Goal: Transaction & Acquisition: Purchase product/service

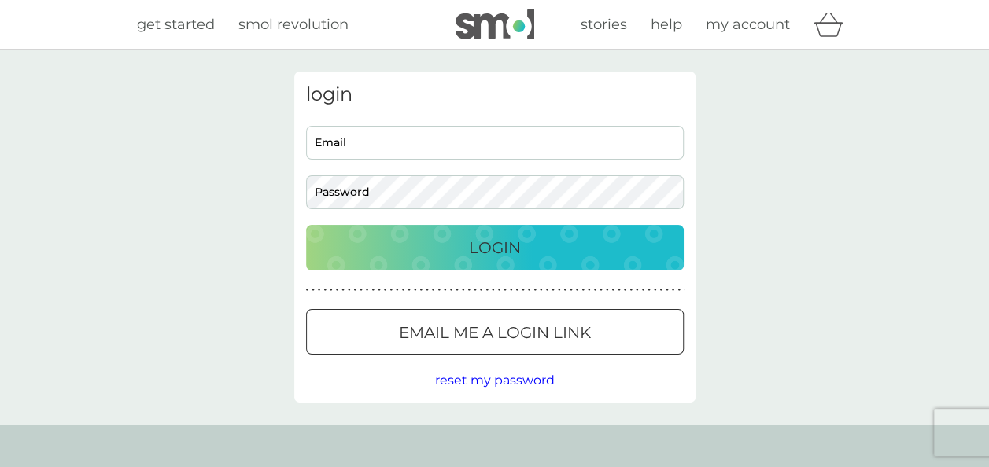
type input "[PERSON_NAME][EMAIL_ADDRESS][PERSON_NAME][DOMAIN_NAME]"
click at [475, 244] on p "Login" at bounding box center [495, 247] width 52 height 25
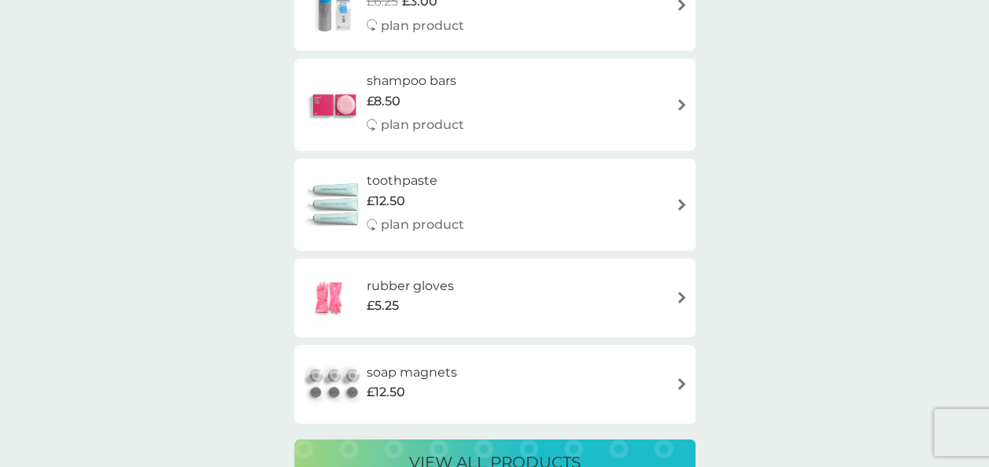
scroll to position [2439, 0]
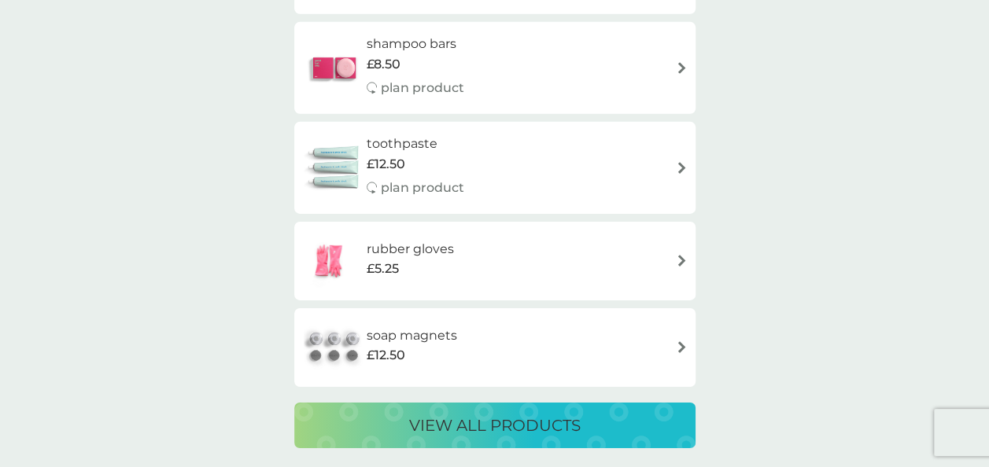
click at [596, 422] on div "view all products" at bounding box center [495, 425] width 370 height 25
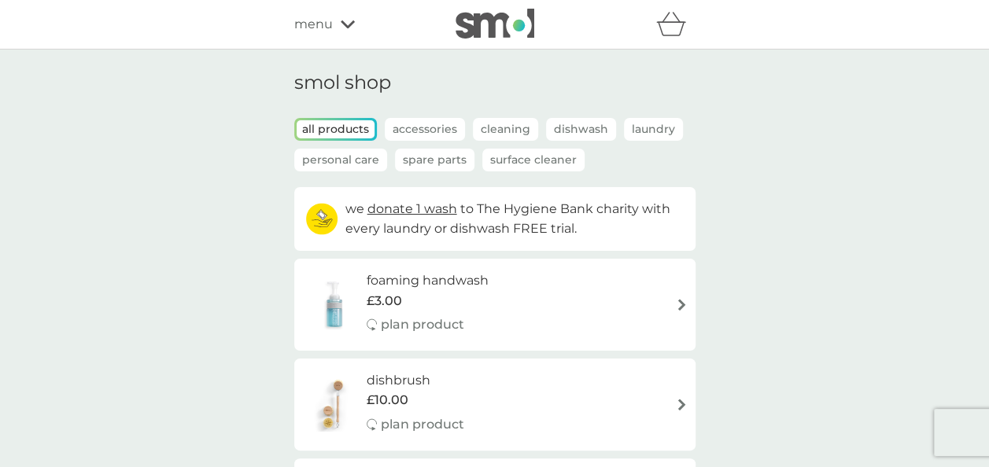
click at [415, 131] on p "Accessories" at bounding box center [425, 129] width 80 height 23
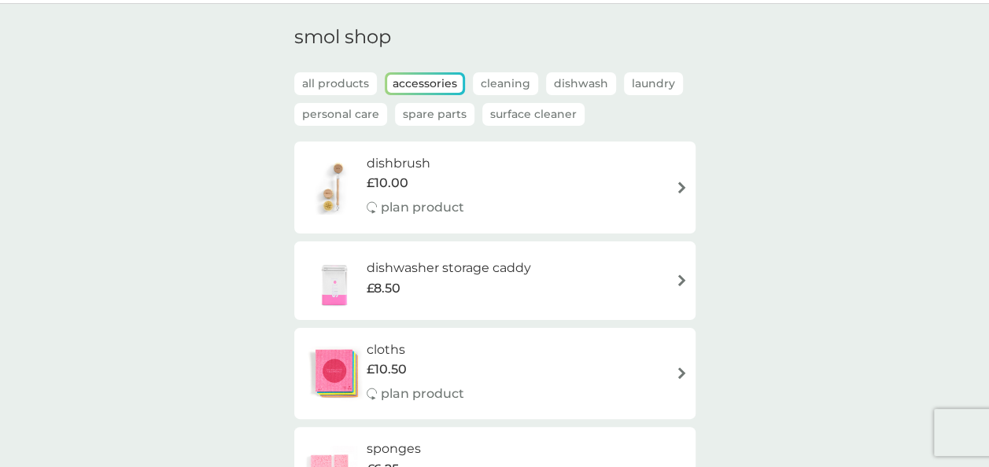
scroll to position [79, 0]
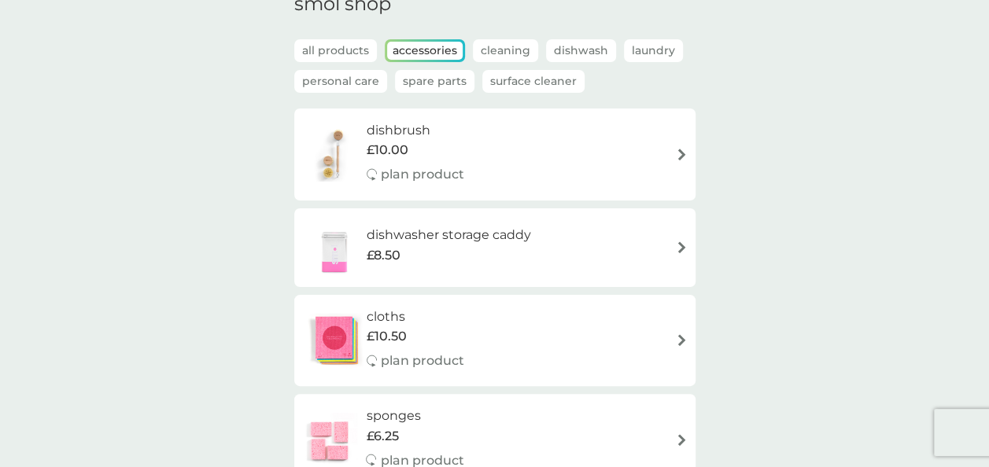
click at [680, 242] on img at bounding box center [682, 248] width 12 height 12
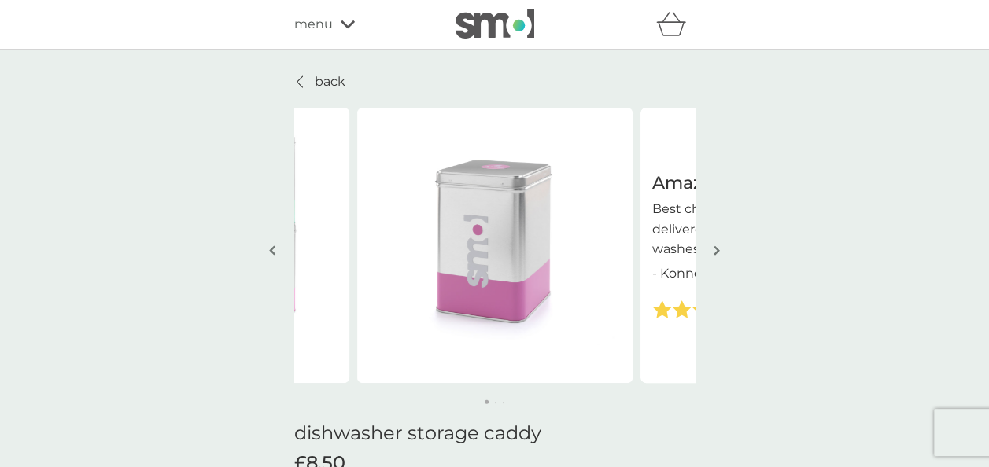
click at [713, 256] on button "button" at bounding box center [717, 251] width 12 height 79
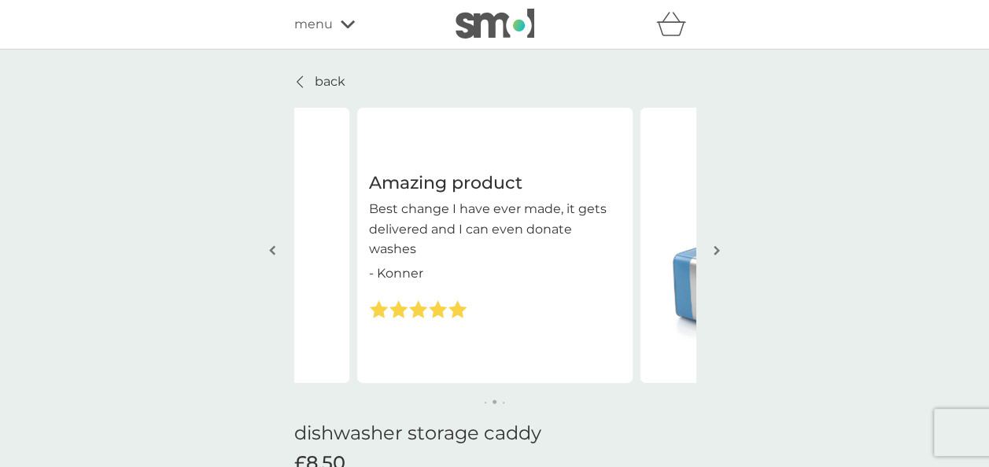
click at [713, 256] on button "button" at bounding box center [717, 251] width 12 height 79
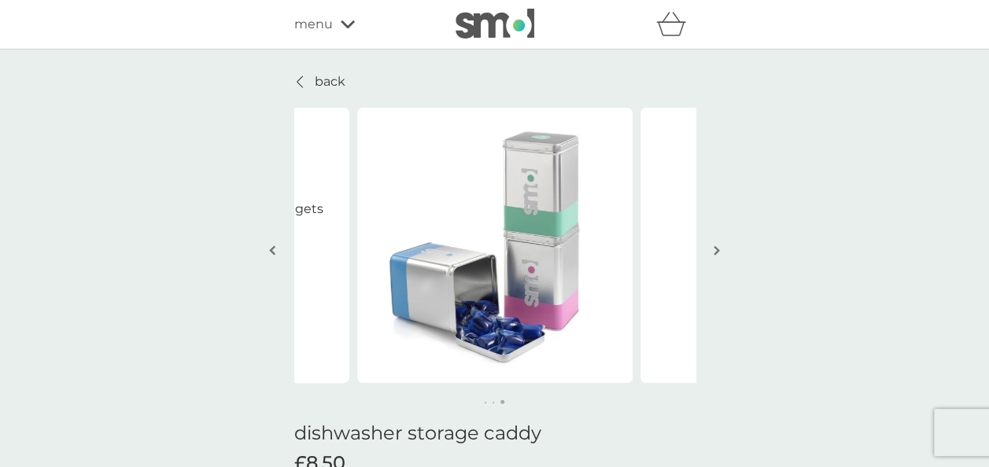
click at [713, 256] on button "button" at bounding box center [717, 251] width 12 height 79
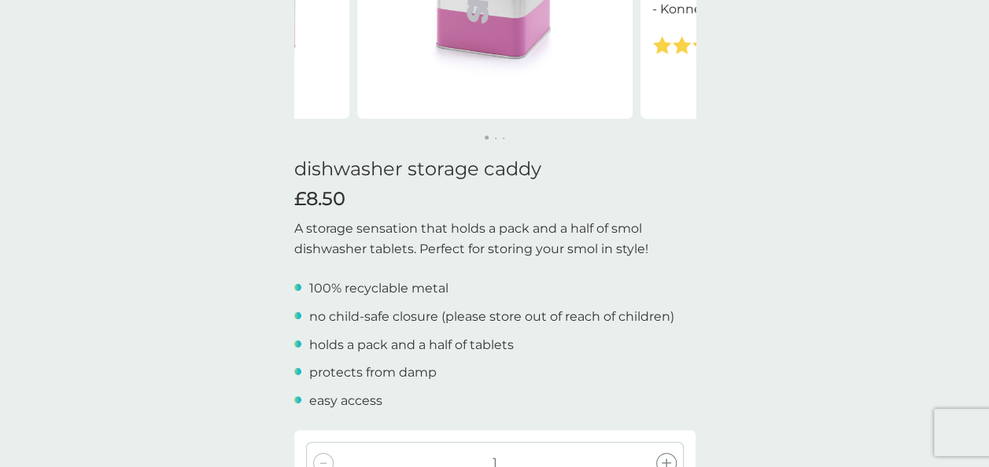
scroll to position [393, 0]
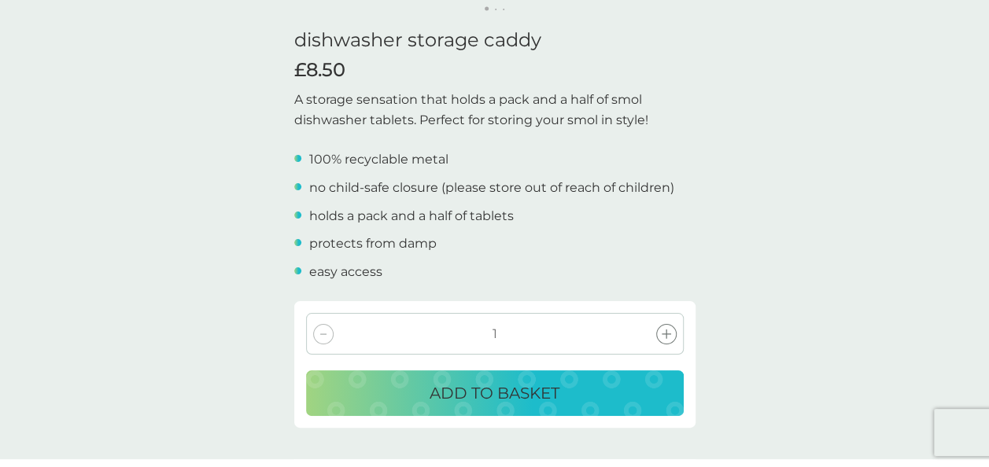
click at [499, 397] on p "ADD TO BASKET" at bounding box center [495, 393] width 130 height 25
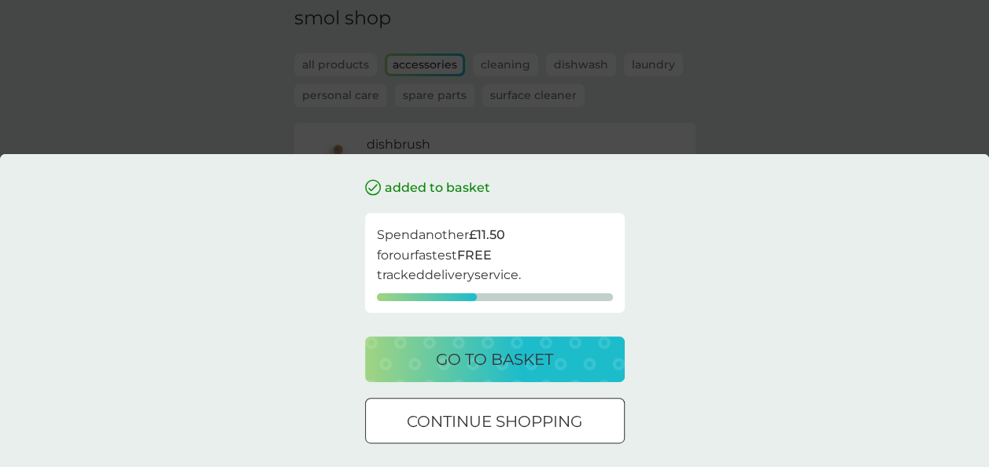
scroll to position [79, 0]
click at [551, 417] on p "continue shopping" at bounding box center [494, 421] width 175 height 25
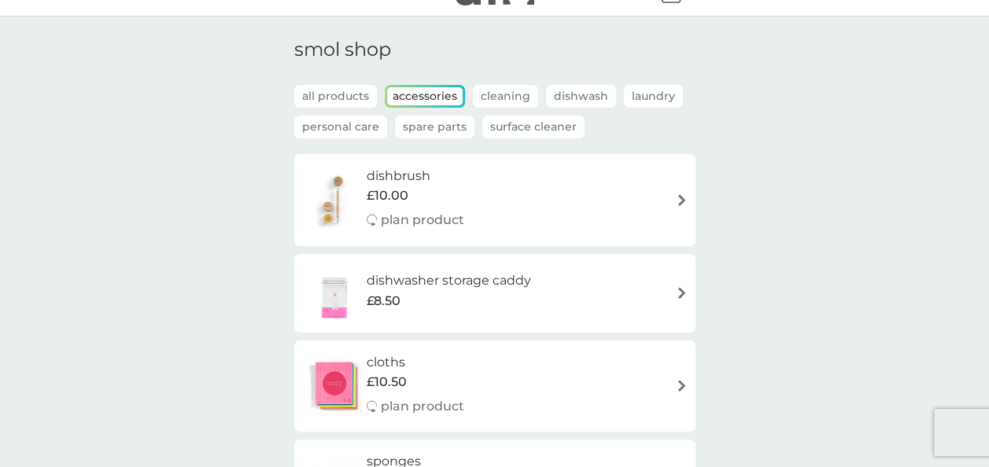
scroll to position [0, 0]
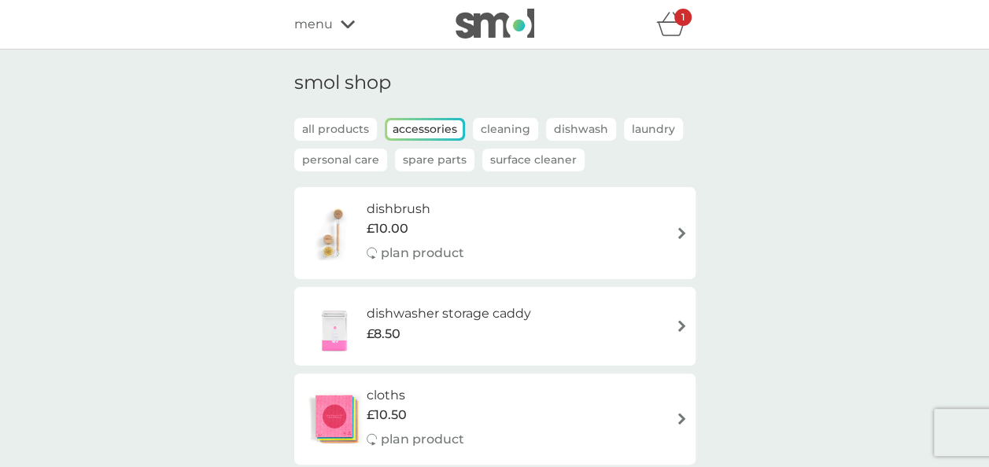
click at [509, 132] on p "Cleaning" at bounding box center [505, 129] width 65 height 23
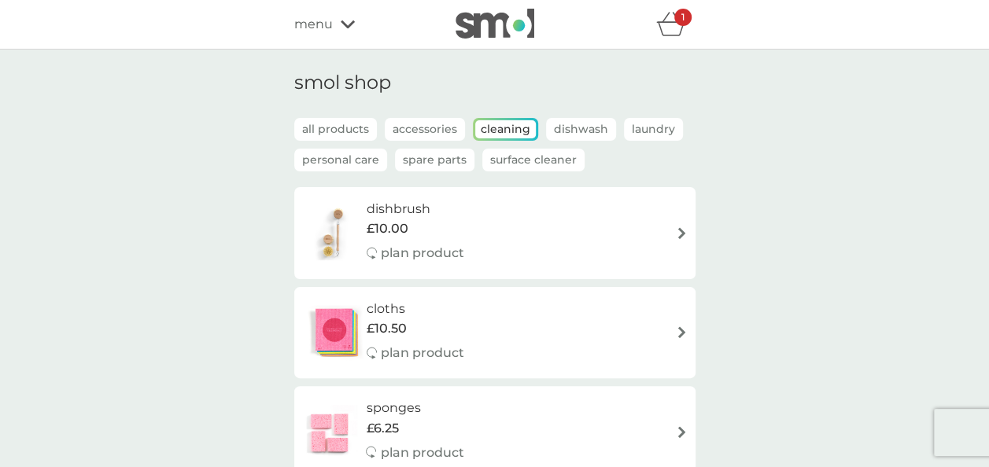
click at [570, 124] on p "Dishwash" at bounding box center [581, 129] width 70 height 23
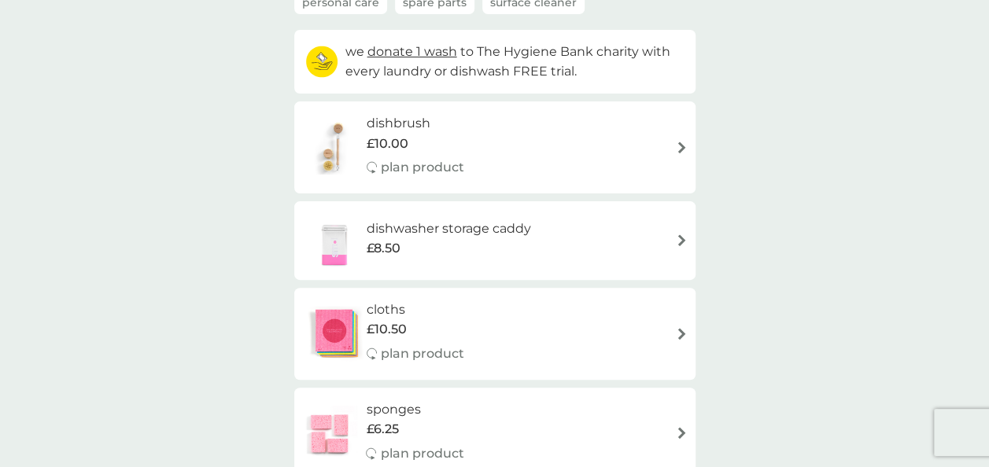
scroll to position [79, 0]
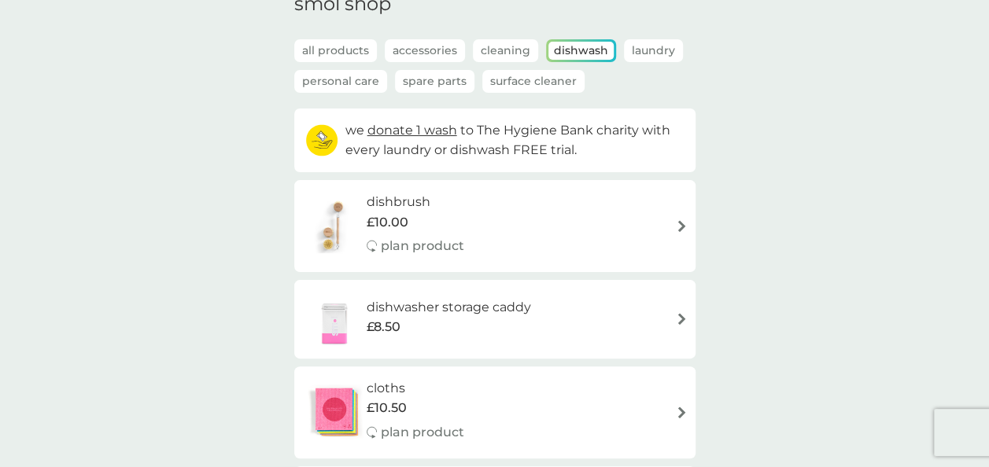
click at [497, 57] on p "Cleaning" at bounding box center [505, 50] width 65 height 23
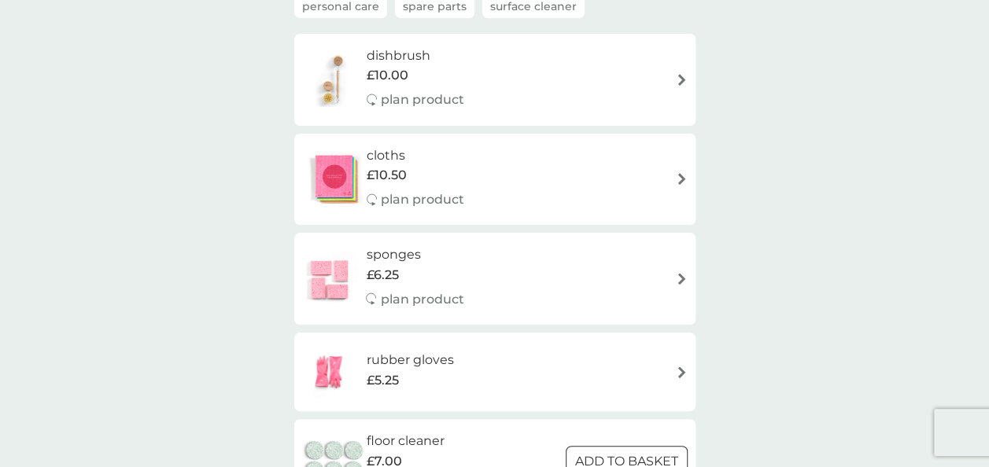
scroll to position [0, 0]
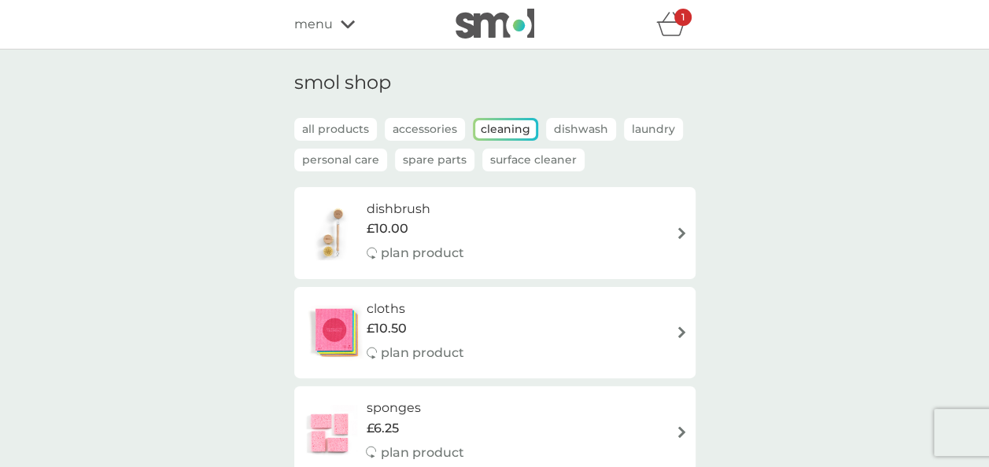
click at [346, 157] on p "Personal Care" at bounding box center [340, 160] width 93 height 23
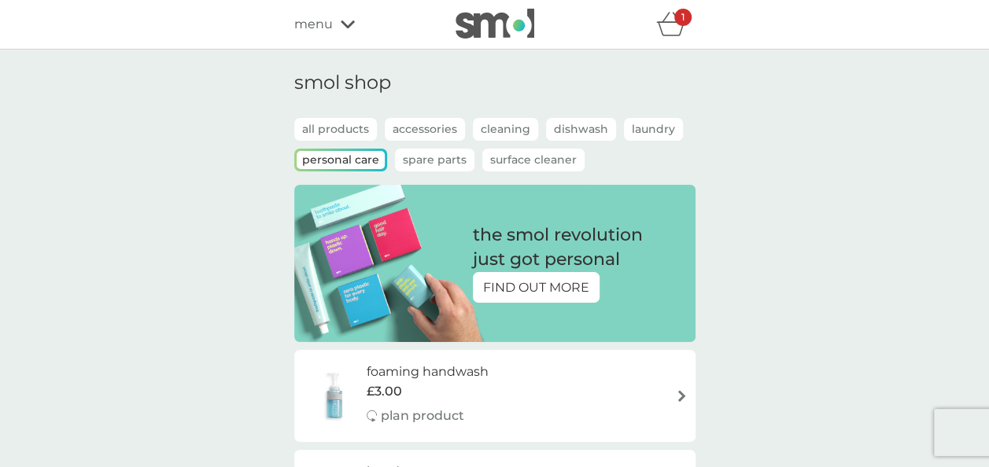
click at [517, 161] on p "Surface Cleaner" at bounding box center [533, 160] width 102 height 23
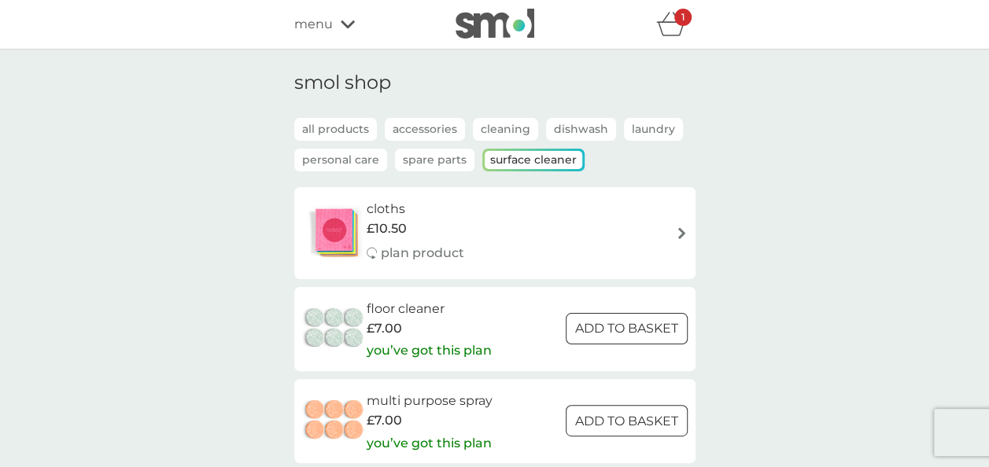
click at [448, 159] on p "Spare Parts" at bounding box center [434, 160] width 79 height 23
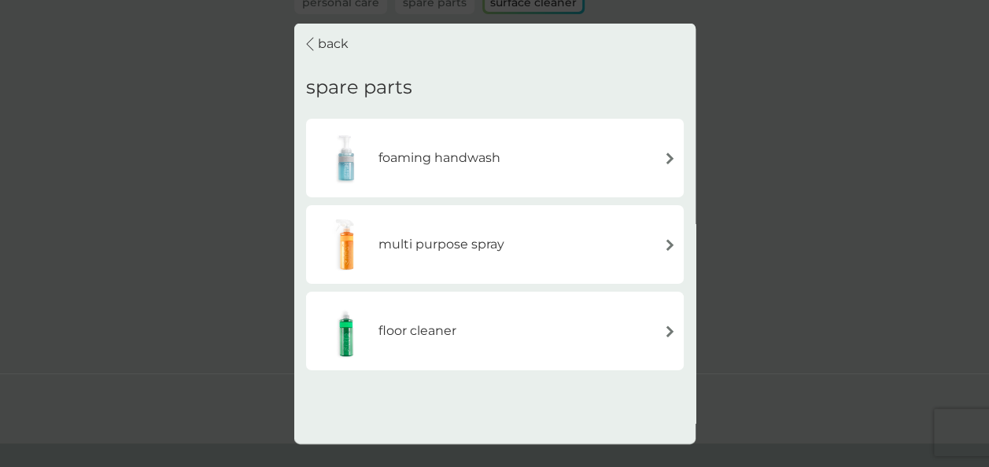
click at [334, 47] on p "back" at bounding box center [333, 44] width 31 height 20
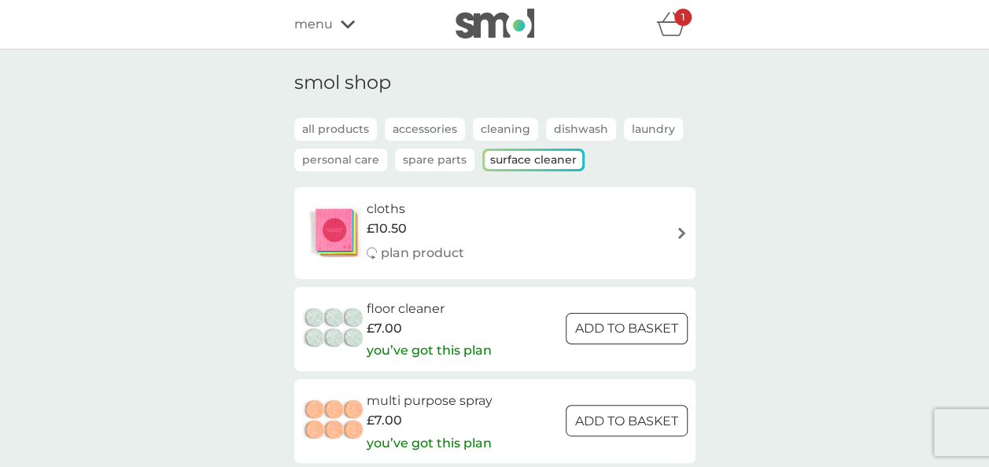
click at [330, 120] on p "all products" at bounding box center [335, 129] width 83 height 23
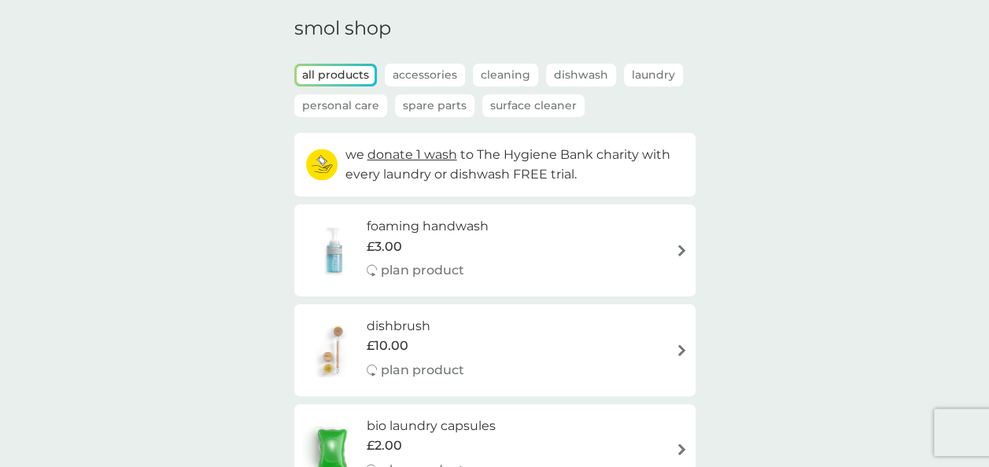
scroll to position [79, 0]
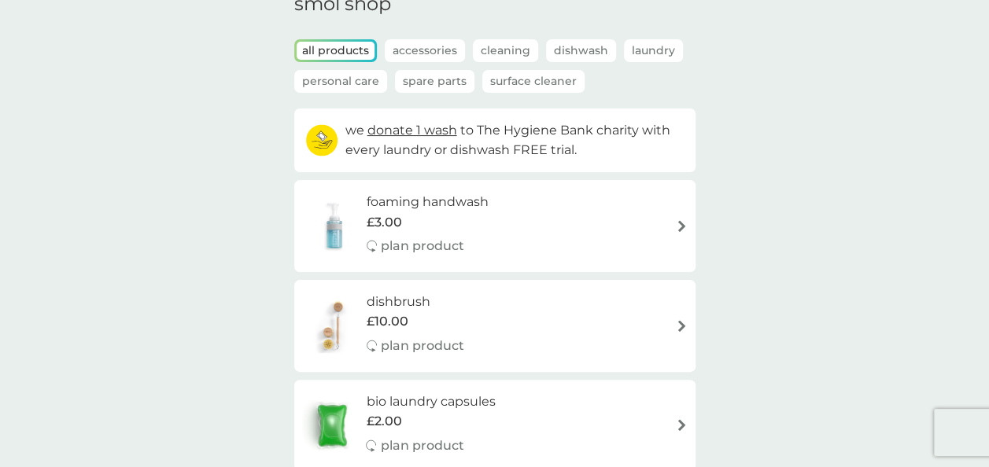
click at [681, 227] on img at bounding box center [682, 226] width 12 height 12
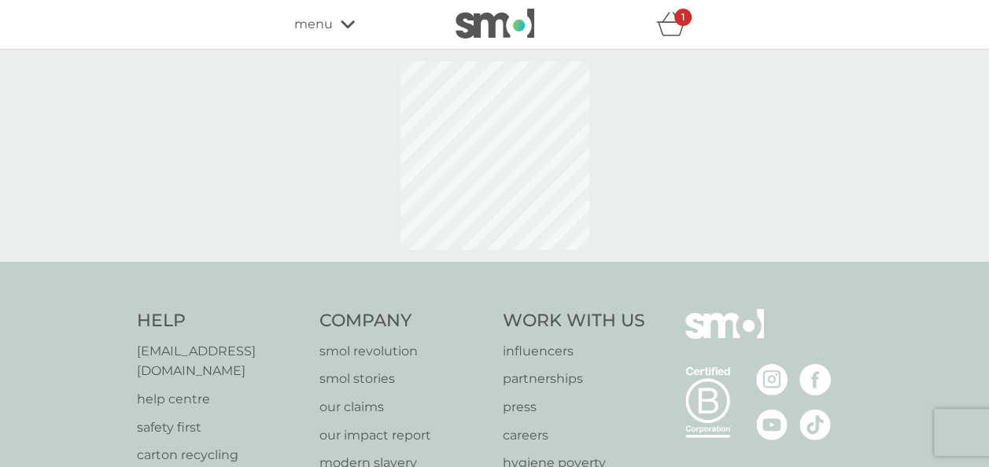
select select "119"
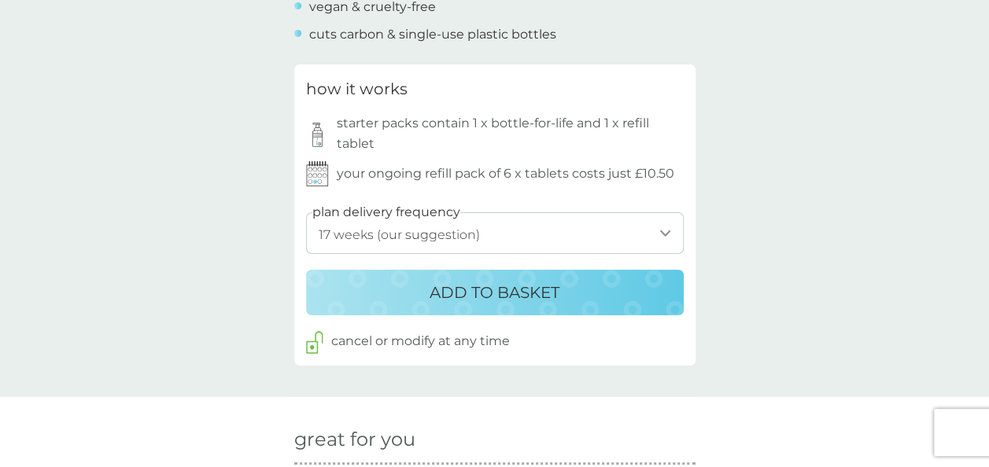
scroll to position [787, 0]
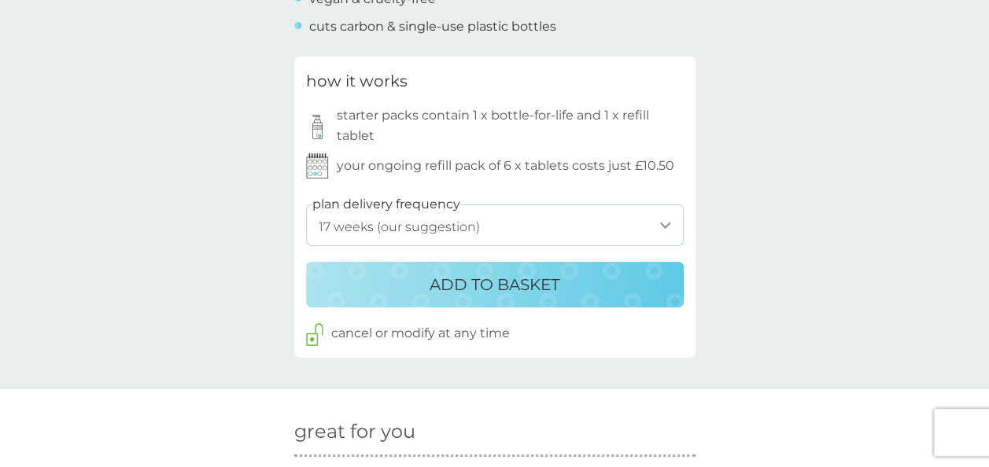
click at [555, 282] on p "ADD TO BASKET" at bounding box center [495, 284] width 130 height 25
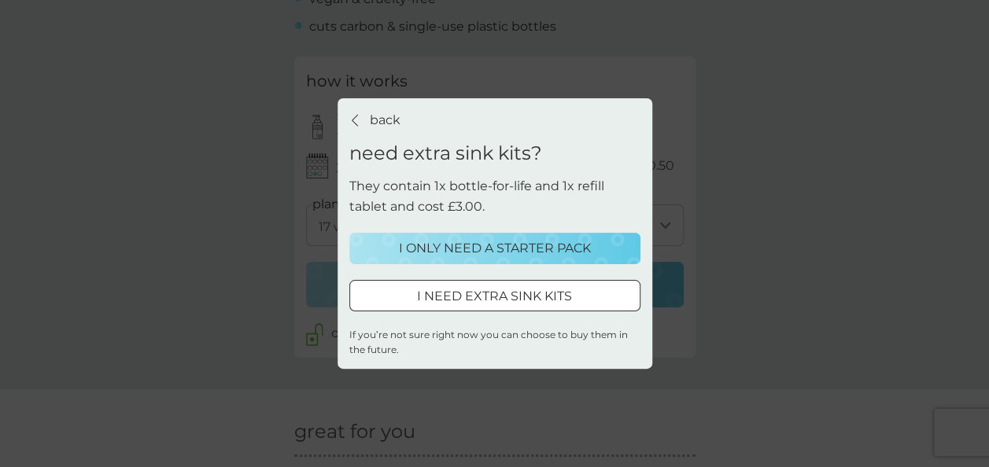
click at [552, 248] on p "I ONLY NEED A STARTER PACK" at bounding box center [495, 248] width 192 height 20
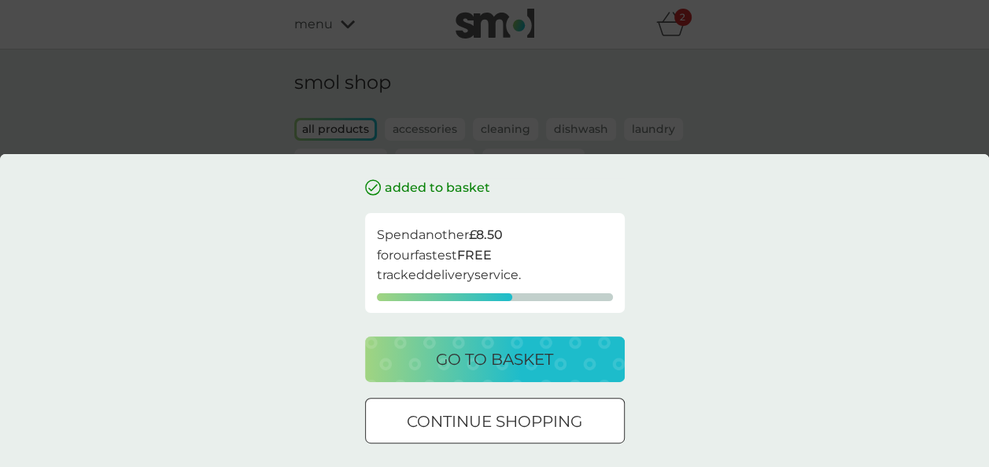
click at [531, 356] on p "go to basket" at bounding box center [494, 359] width 117 height 25
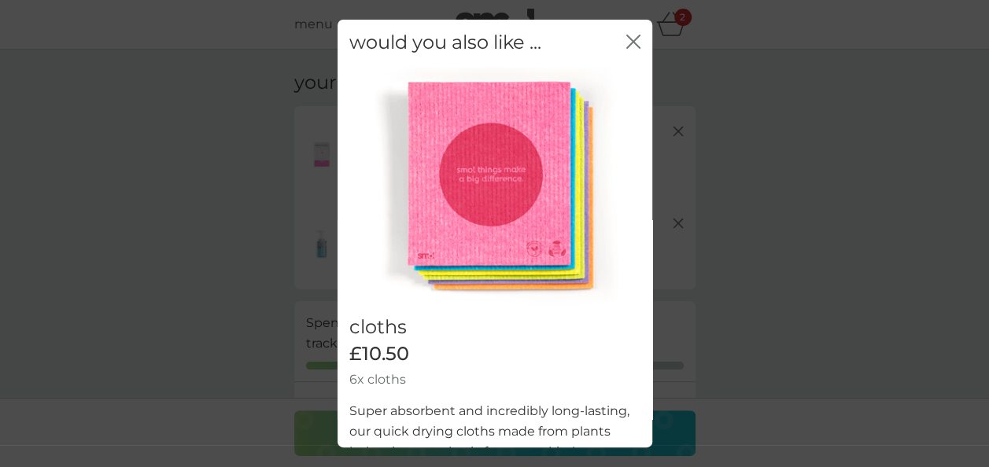
click at [626, 42] on icon "close" at bounding box center [633, 42] width 14 height 14
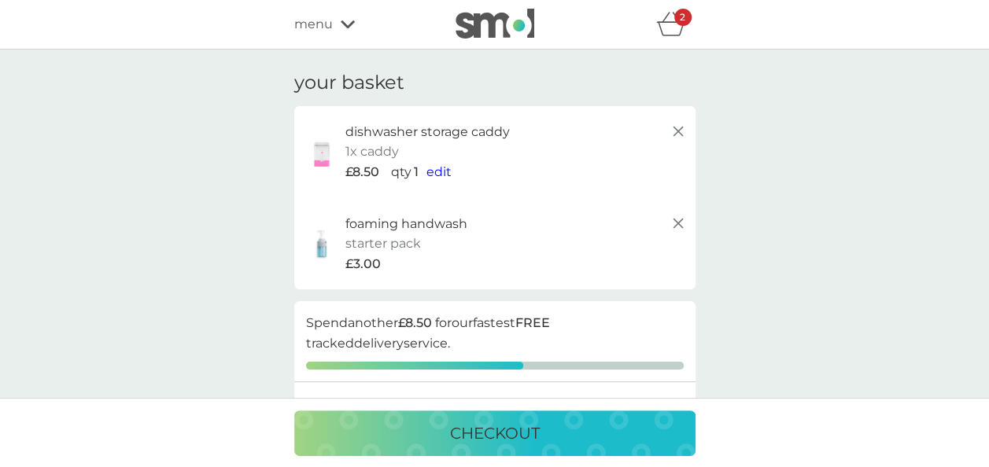
click at [349, 26] on icon at bounding box center [348, 24] width 14 height 8
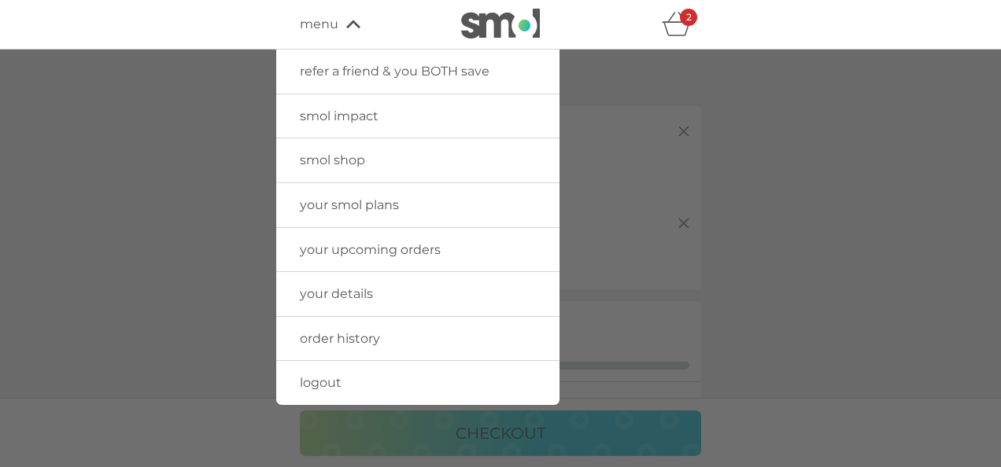
click at [357, 164] on span "smol shop" at bounding box center [332, 160] width 65 height 15
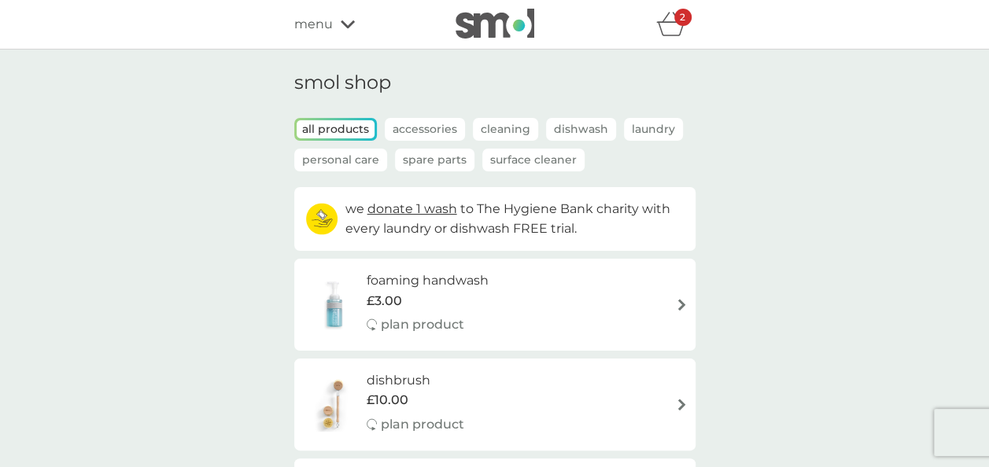
click at [443, 131] on p "Accessories" at bounding box center [425, 129] width 80 height 23
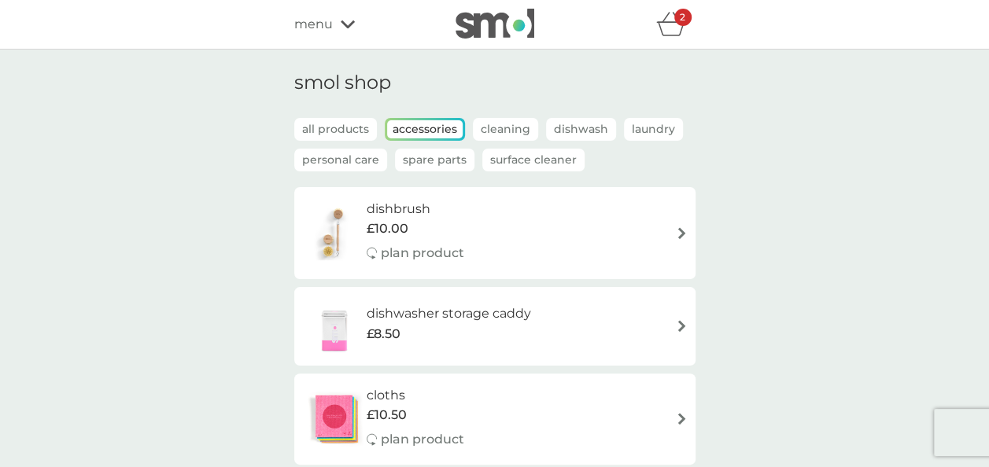
scroll to position [157, 0]
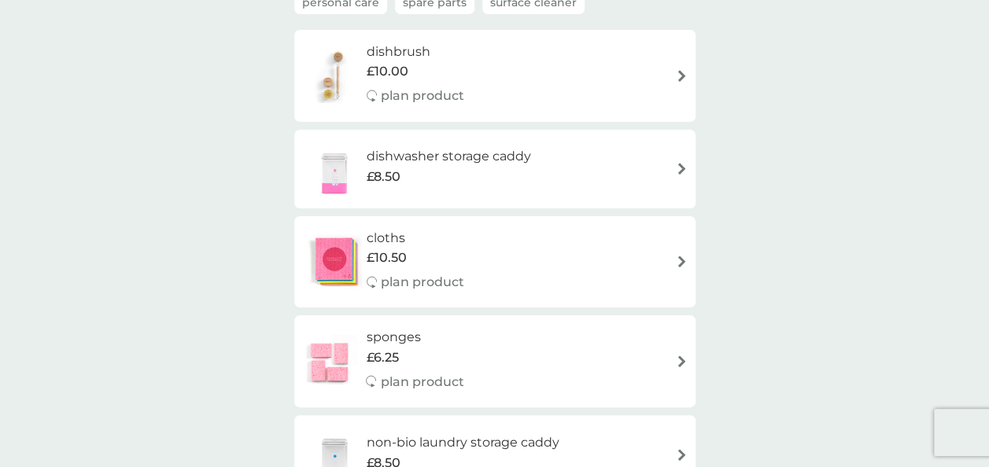
click at [679, 167] on img at bounding box center [682, 169] width 12 height 12
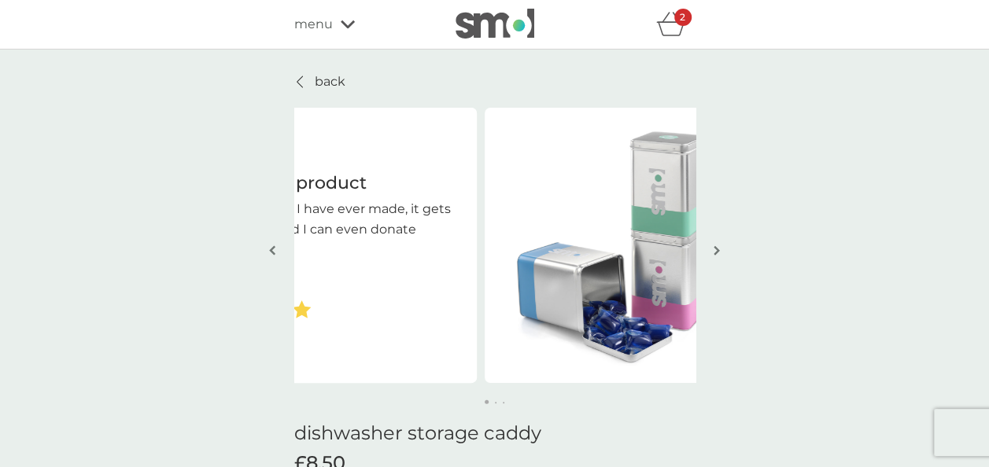
drag, startPoint x: 540, startPoint y: 264, endPoint x: 96, endPoint y: 219, distance: 446.1
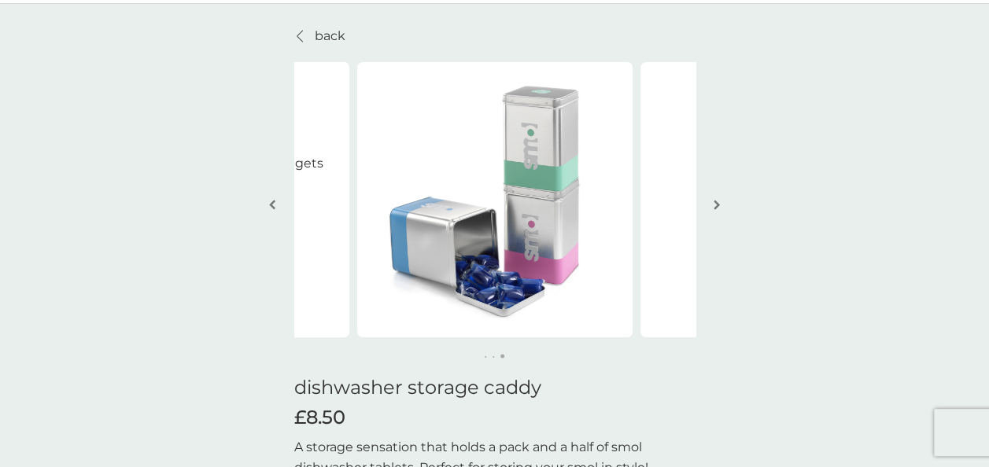
scroll to position [79, 0]
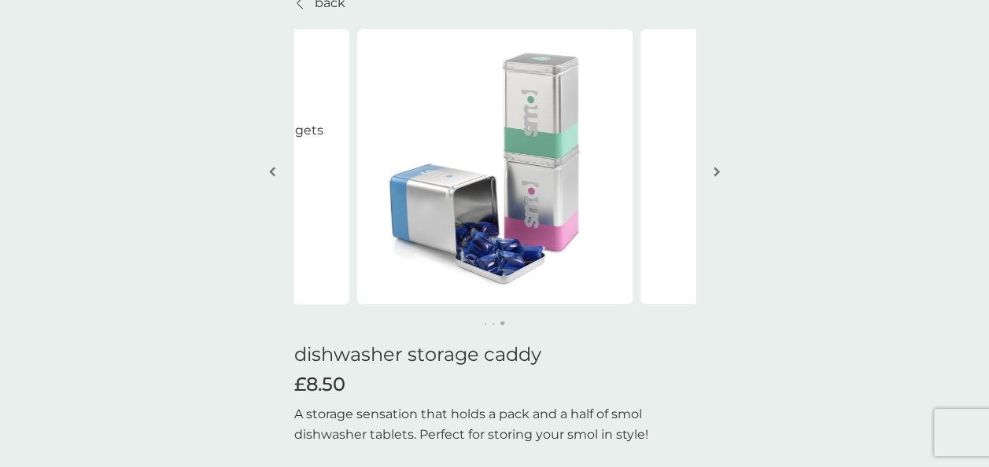
click at [275, 173] on button "button" at bounding box center [273, 173] width 12 height 79
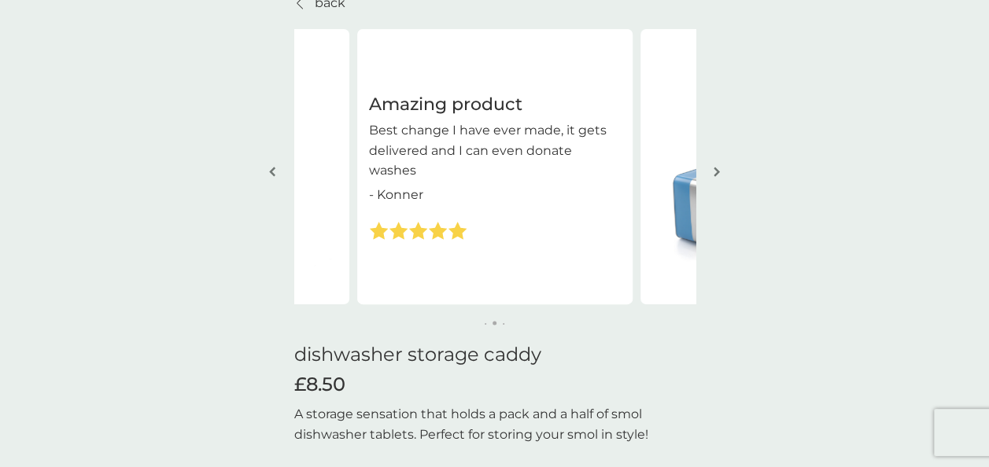
click at [275, 173] on button "button" at bounding box center [273, 173] width 12 height 79
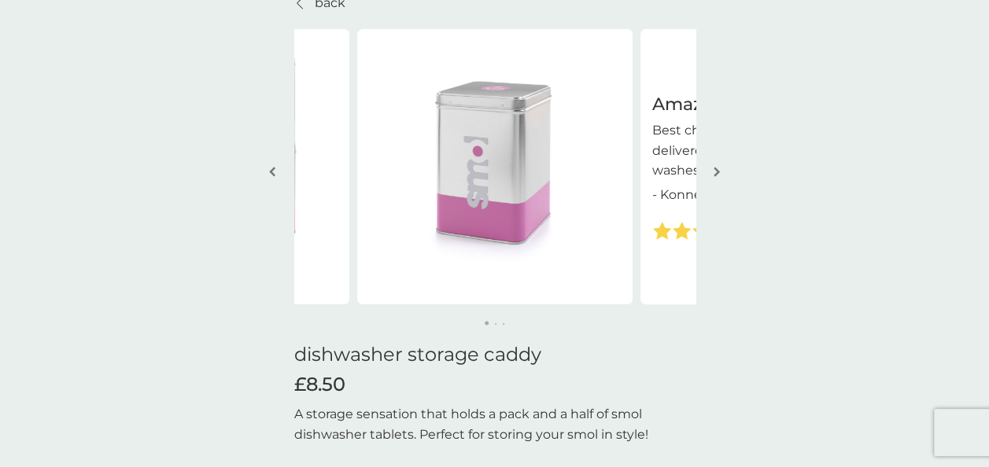
click at [494, 216] on img at bounding box center [494, 166] width 275 height 275
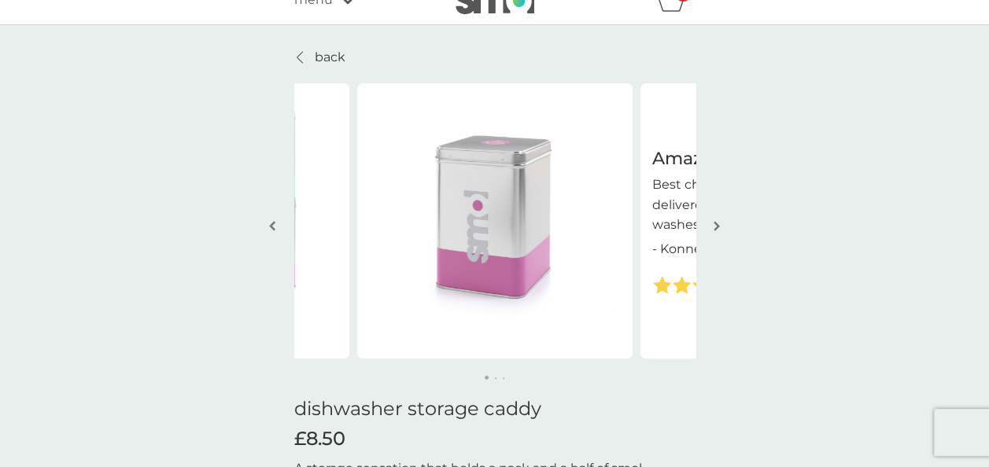
scroll to position [0, 0]
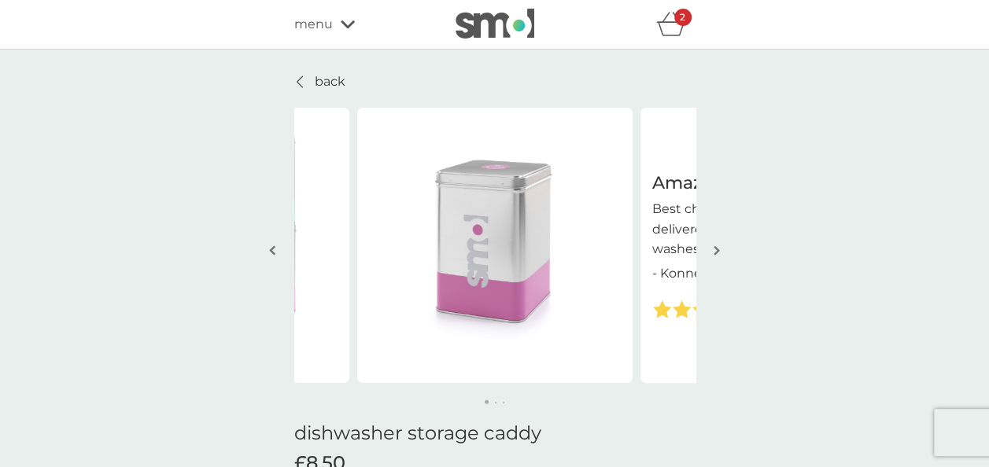
click at [298, 79] on icon at bounding box center [300, 81] width 6 height 11
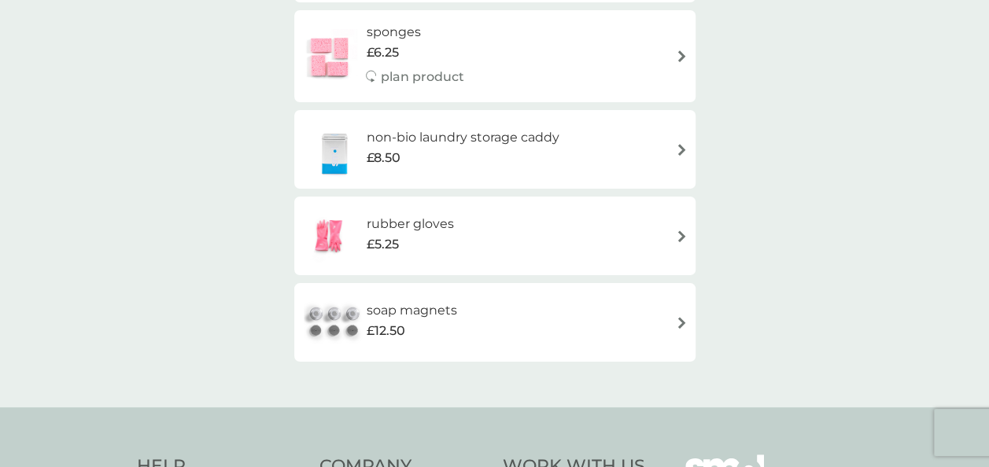
scroll to position [472, 0]
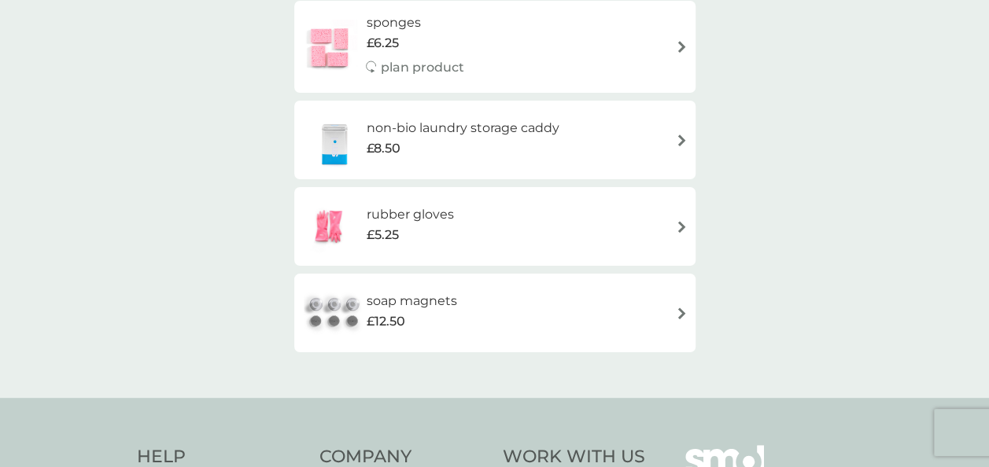
click at [676, 139] on img at bounding box center [682, 141] width 12 height 12
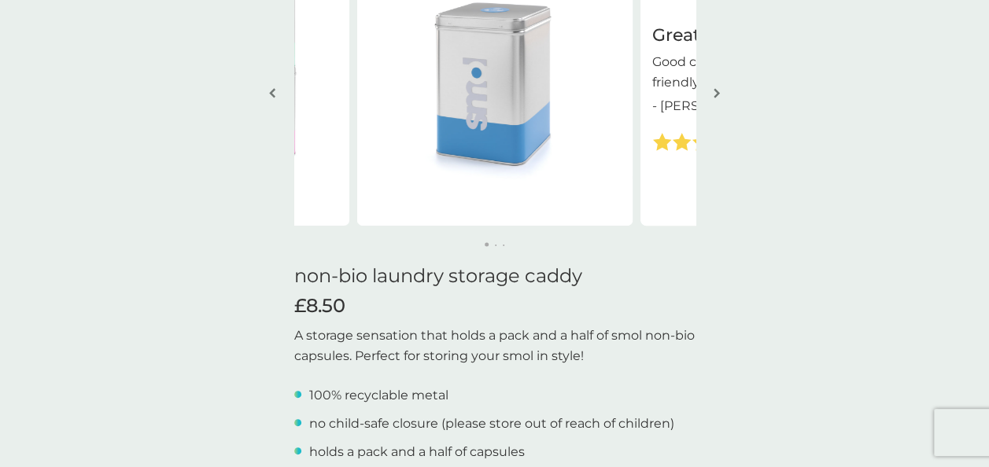
scroll to position [551, 0]
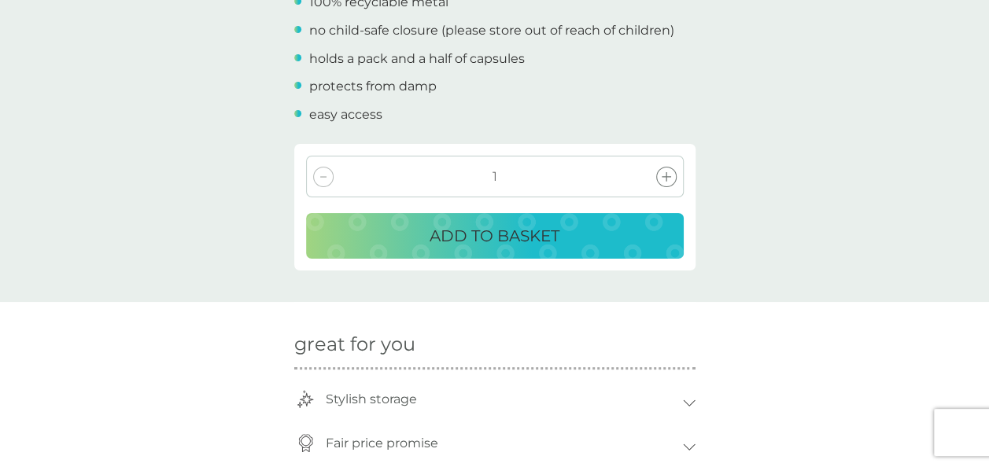
click at [472, 237] on p "ADD TO BASKET" at bounding box center [495, 235] width 130 height 25
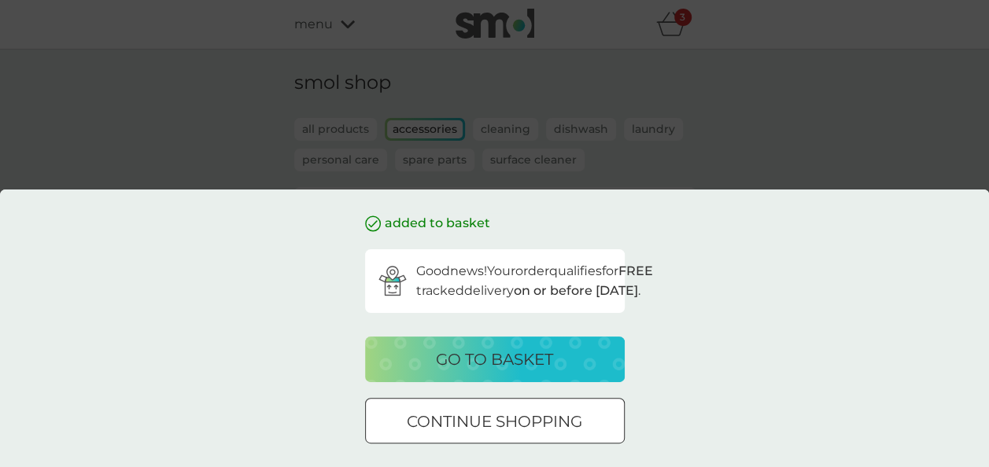
click at [521, 357] on p "go to basket" at bounding box center [494, 359] width 117 height 25
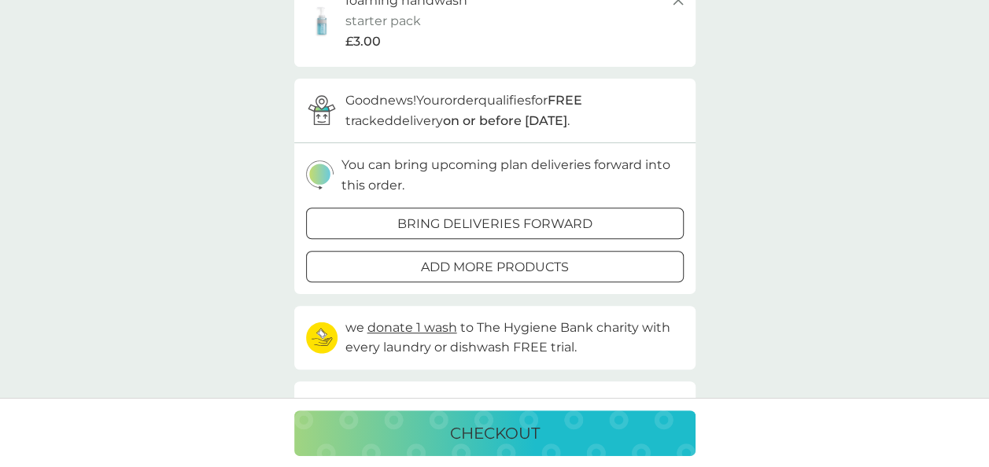
scroll to position [472, 0]
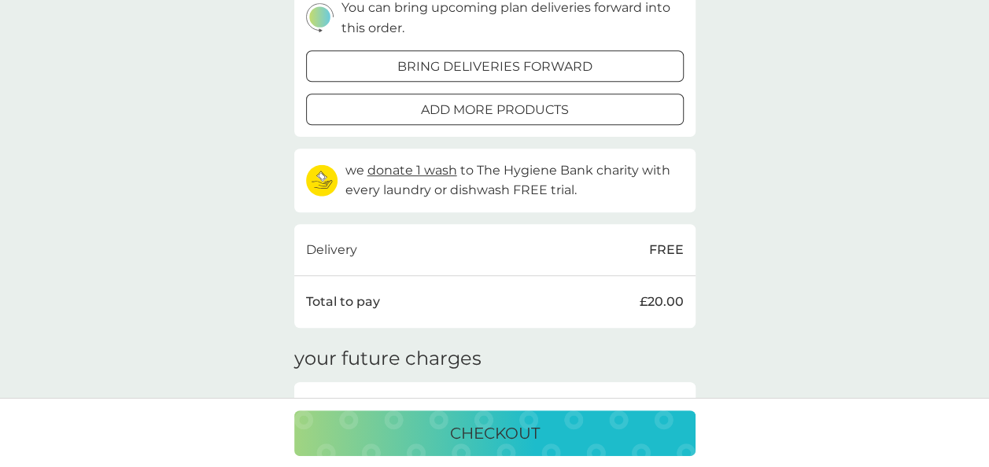
click at [515, 69] on div at bounding box center [495, 66] width 57 height 17
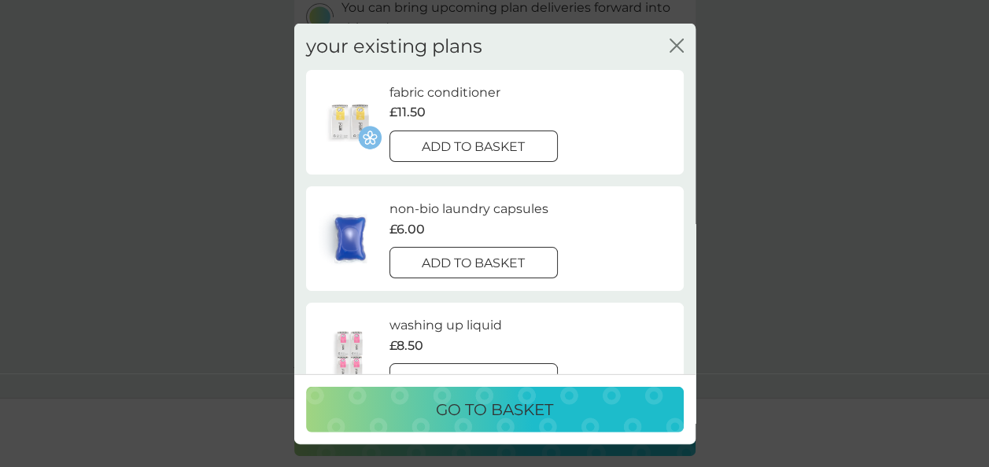
scroll to position [0, 0]
click at [670, 39] on icon "close" at bounding box center [673, 45] width 6 height 13
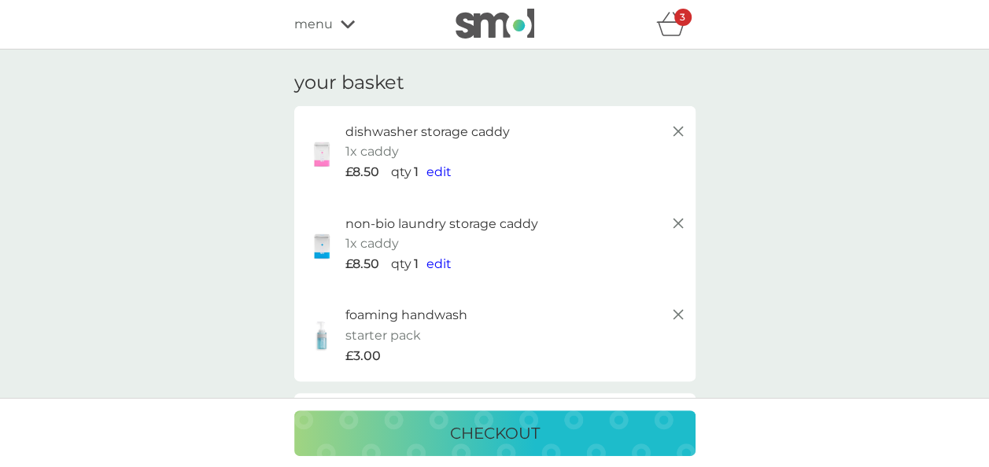
click at [345, 20] on icon at bounding box center [348, 24] width 14 height 9
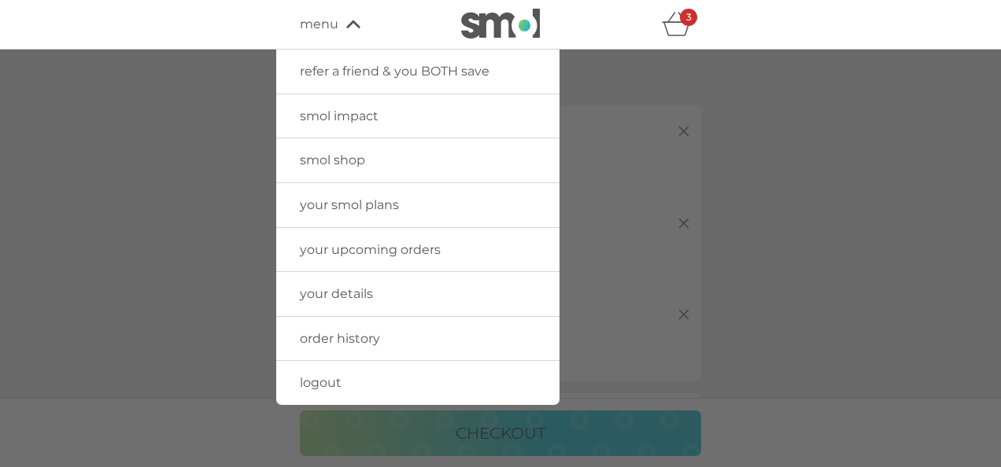
click at [350, 150] on link "smol shop" at bounding box center [417, 160] width 283 height 44
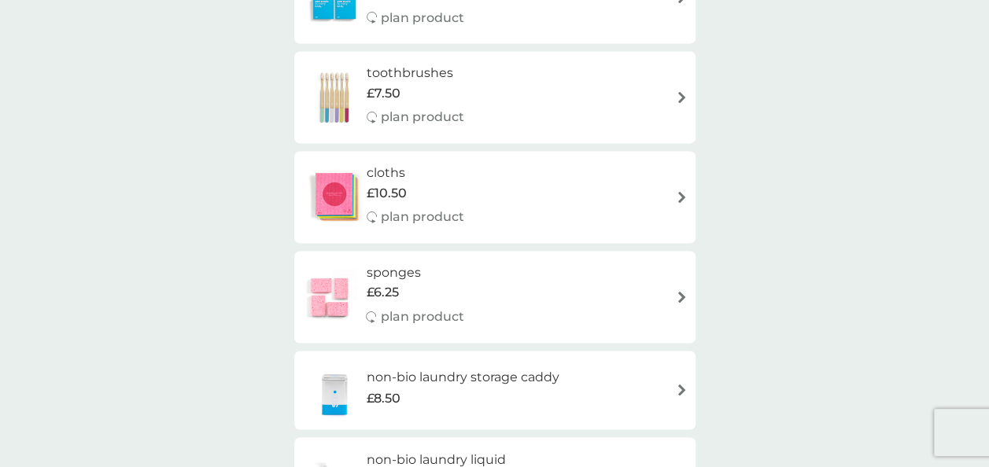
scroll to position [1101, 0]
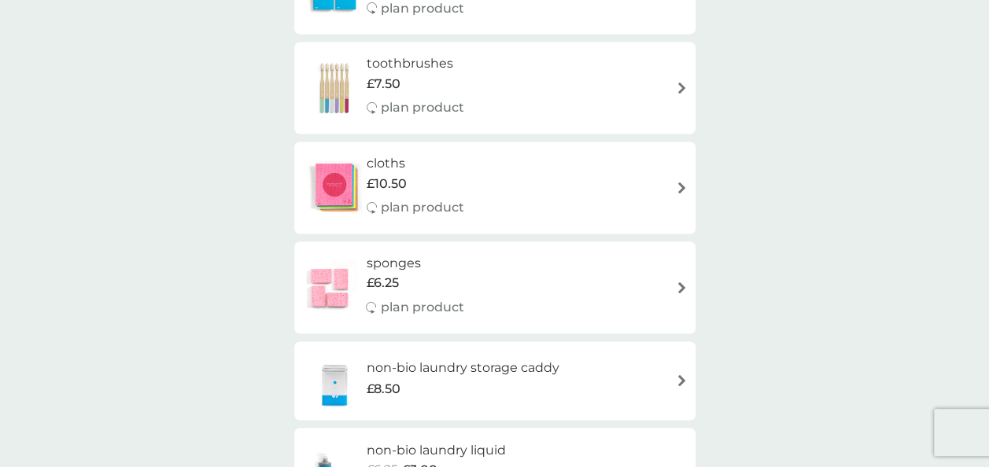
click at [680, 288] on img at bounding box center [682, 288] width 12 height 12
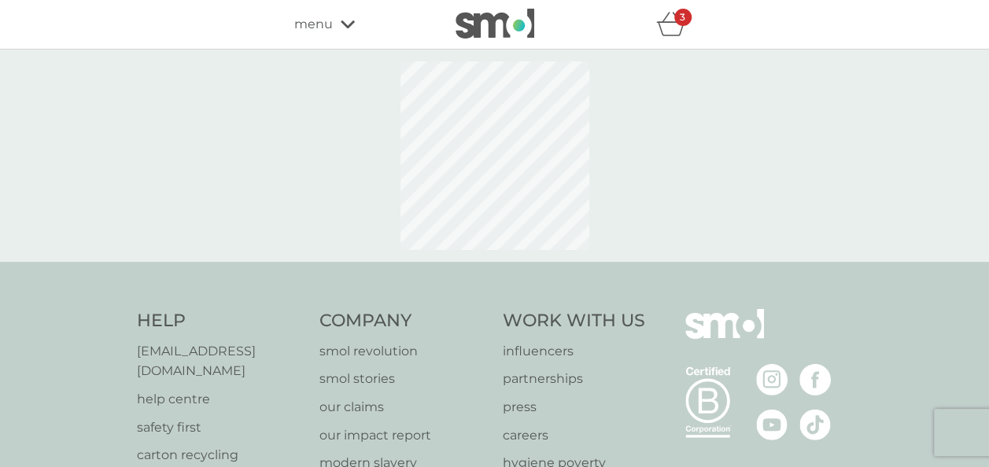
select select "63"
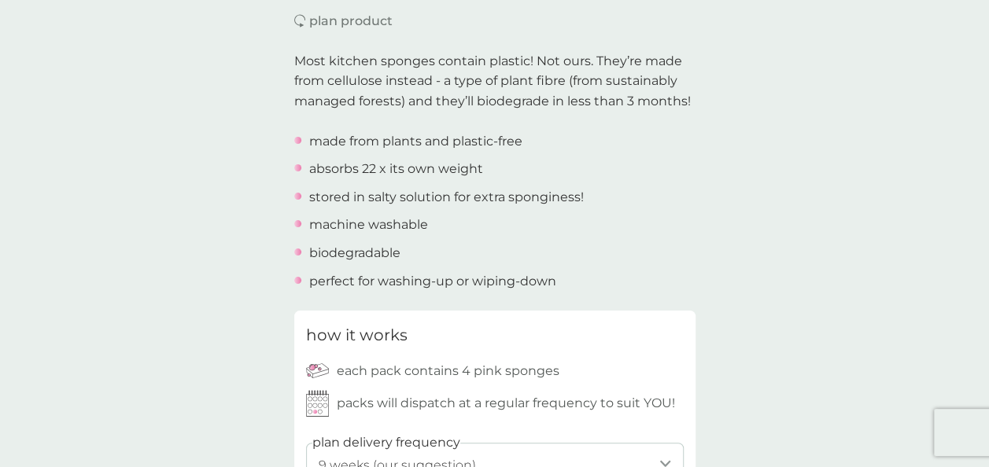
scroll to position [629, 0]
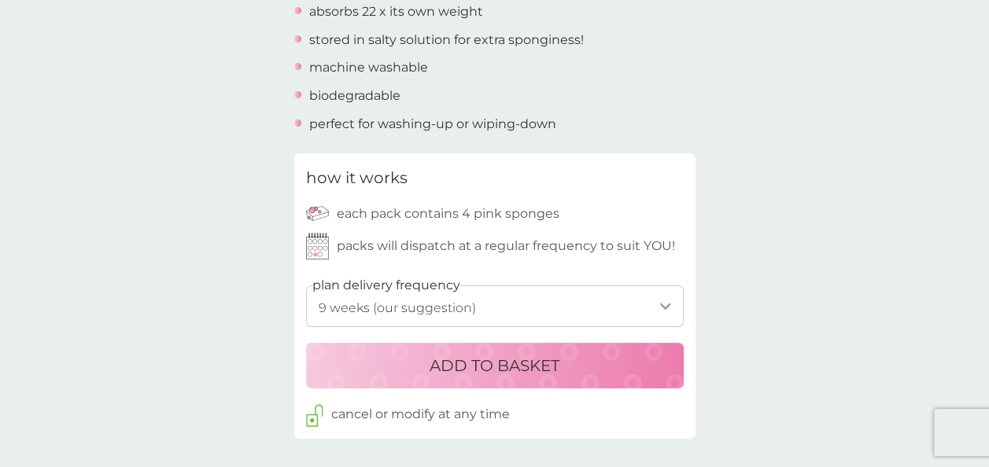
click at [467, 367] on p "ADD TO BASKET" at bounding box center [495, 365] width 130 height 25
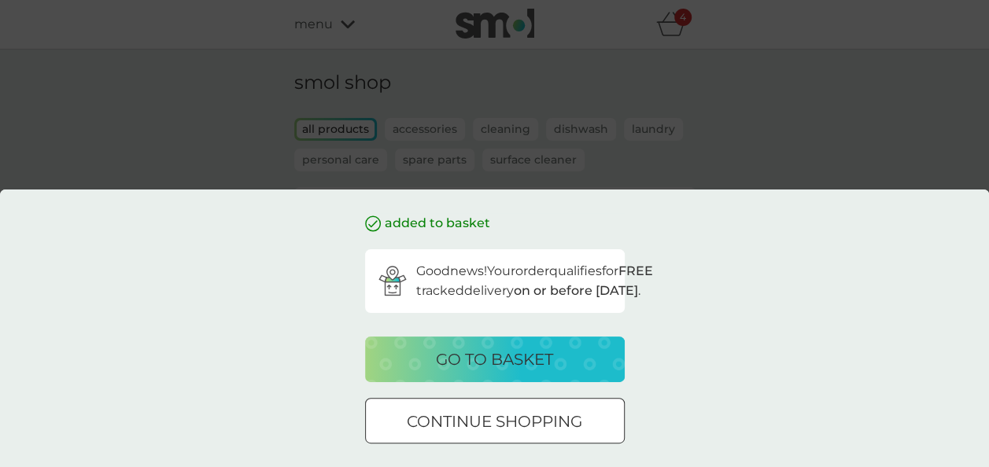
click at [492, 414] on div at bounding box center [495, 422] width 57 height 17
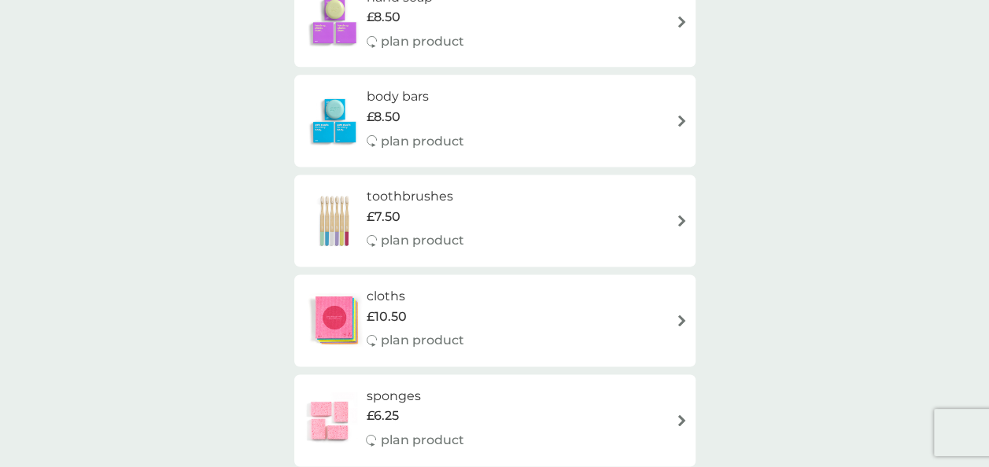
scroll to position [1023, 0]
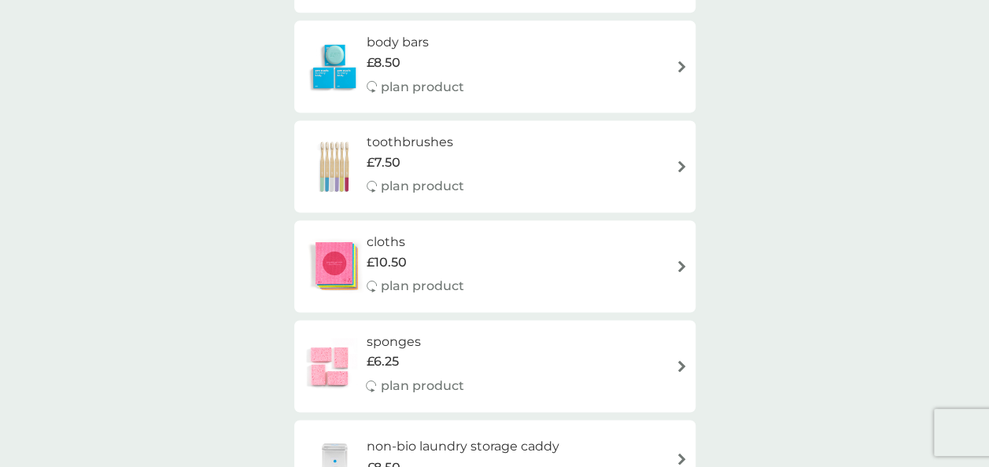
click at [677, 257] on div "cloths £10.50 plan product" at bounding box center [495, 266] width 386 height 68
select select "91"
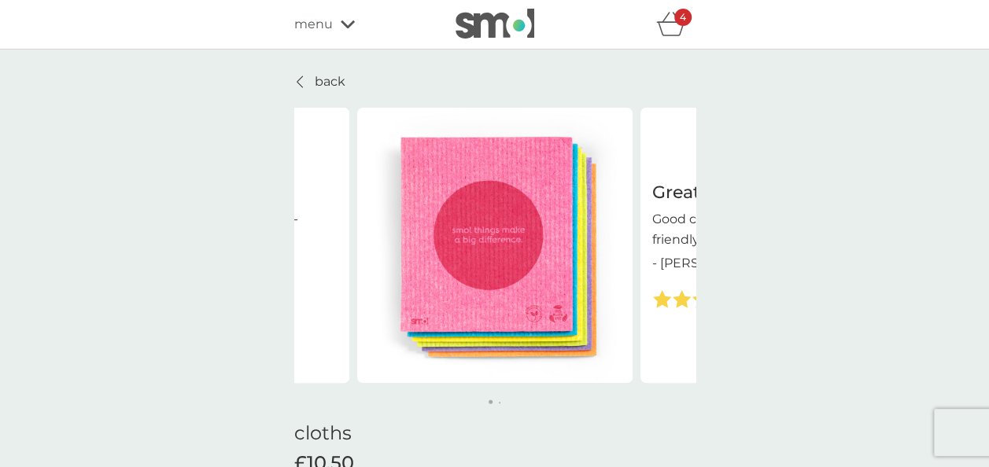
click at [681, 27] on icon "basket" at bounding box center [671, 24] width 30 height 24
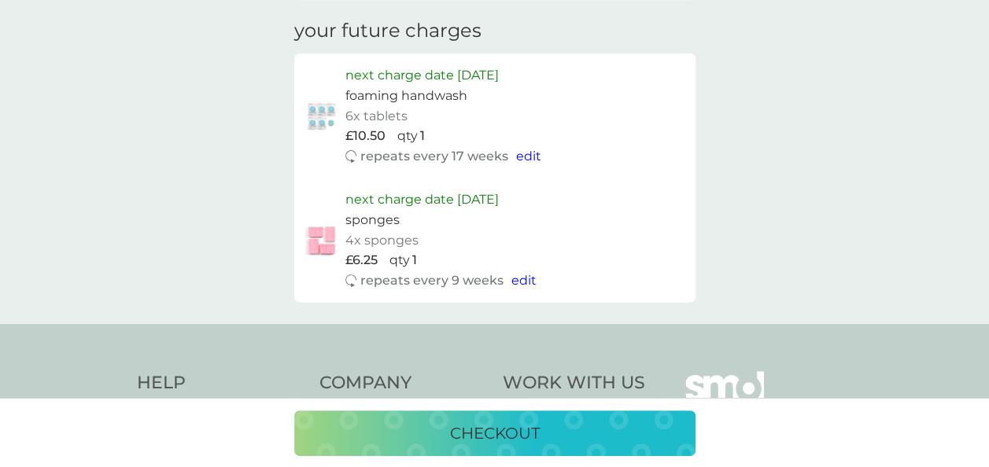
scroll to position [787, 0]
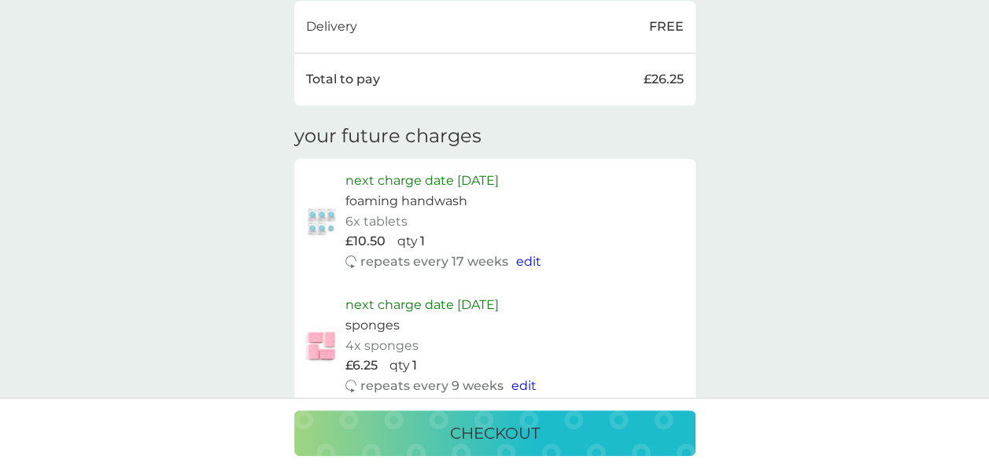
click at [526, 259] on span "edit" at bounding box center [528, 261] width 25 height 15
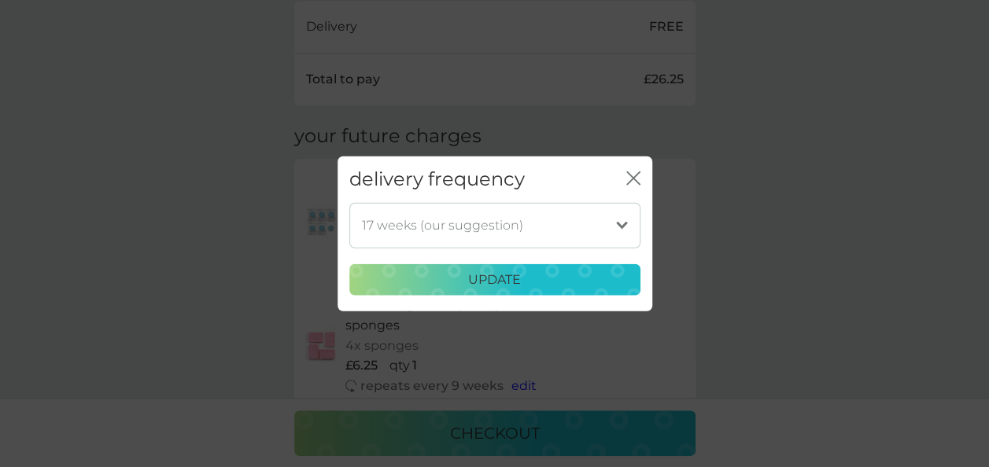
click at [531, 234] on select "1 week 2 weeks 3 weeks 4 weeks 5 weeks 6 weeks 7 weeks 8 weeks 9 weeks 10 weeks…" at bounding box center [494, 225] width 291 height 46
select select "126"
click at [349, 202] on select "1 week 2 weeks 3 weeks 4 weeks 5 weeks 6 weeks 7 weeks 8 weeks 9 weeks 10 weeks…" at bounding box center [494, 225] width 291 height 46
click at [514, 271] on p "update" at bounding box center [494, 280] width 53 height 20
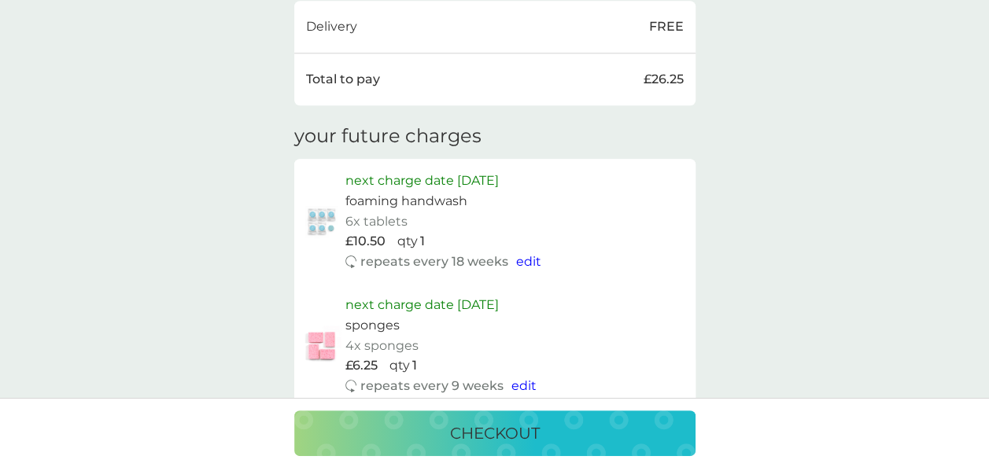
click at [559, 422] on div "checkout" at bounding box center [495, 433] width 370 height 25
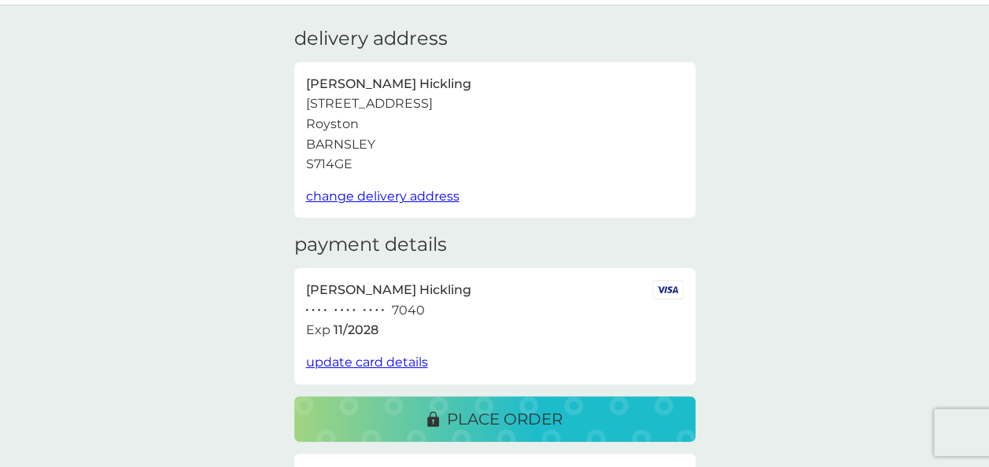
scroll to position [79, 0]
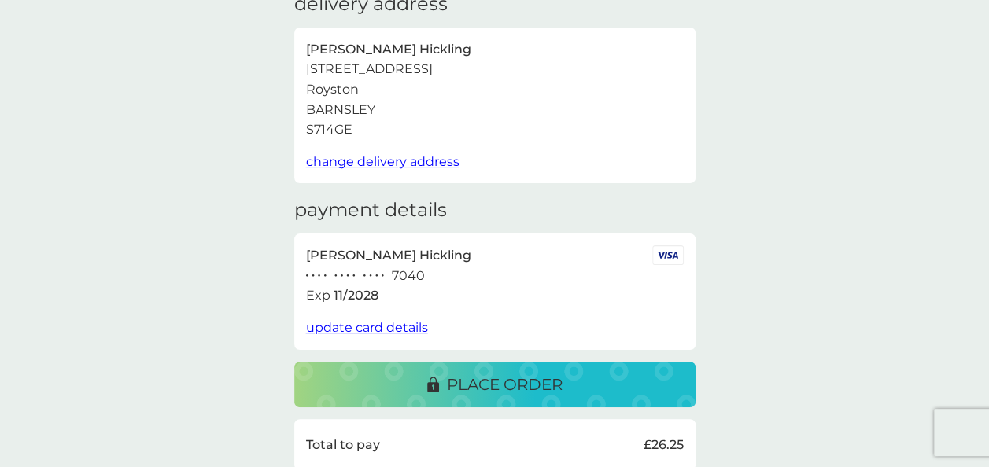
click at [543, 383] on p "place order" at bounding box center [505, 384] width 116 height 25
